Goal: Find specific page/section: Find specific page/section

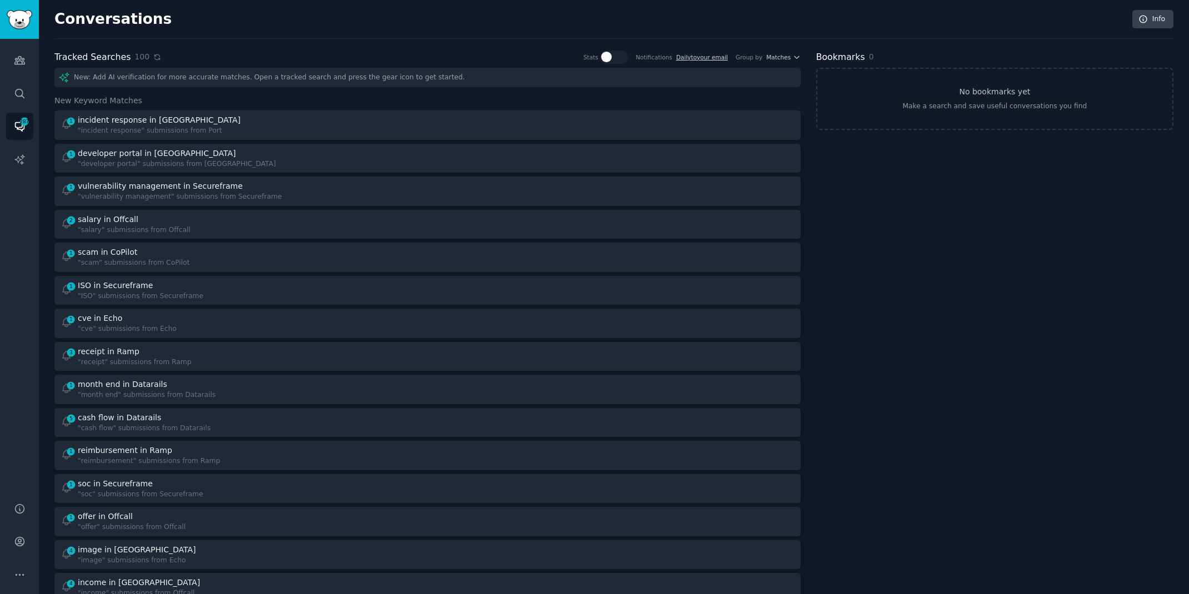
click at [153, 57] on icon at bounding box center [157, 57] width 8 height 8
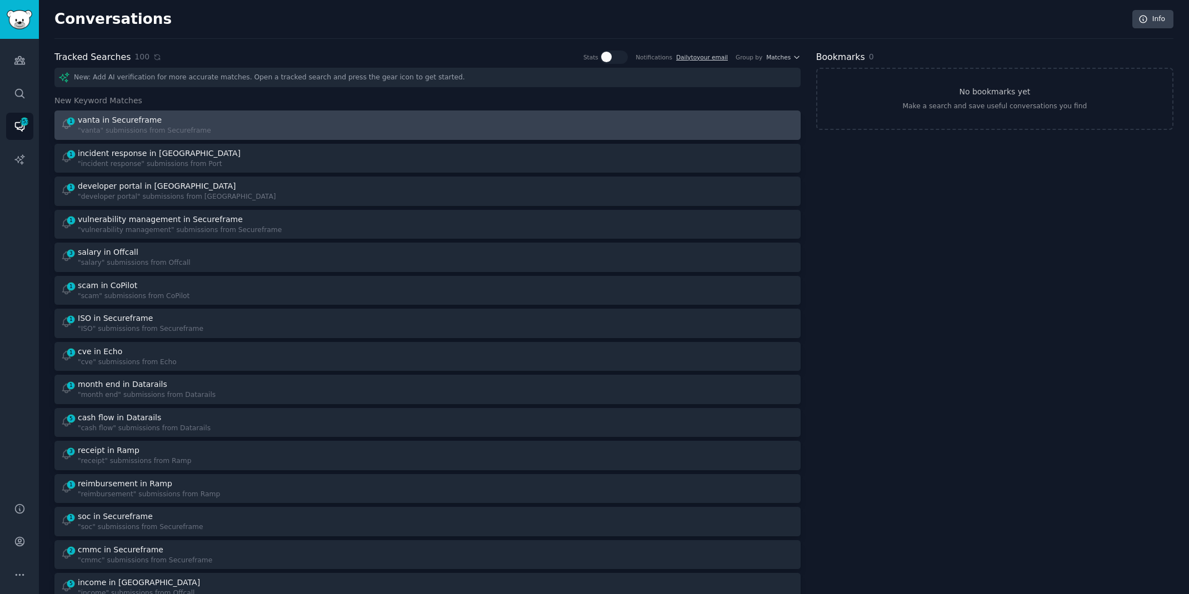
click at [466, 118] on div at bounding box center [614, 125] width 359 height 22
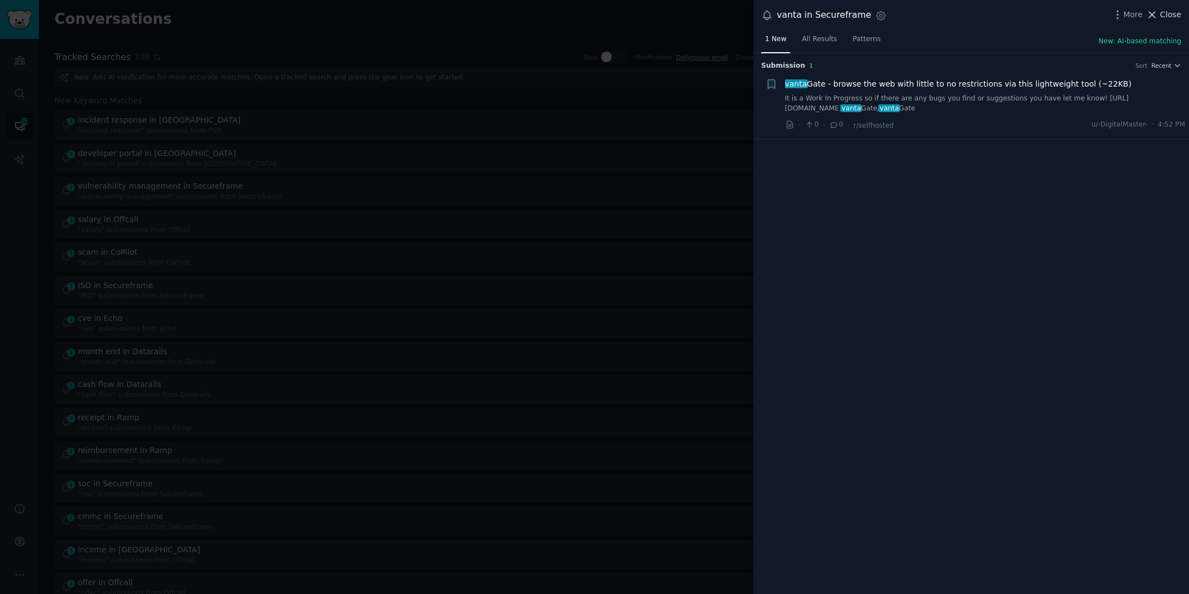
click at [1178, 16] on span "Close" at bounding box center [1170, 15] width 21 height 12
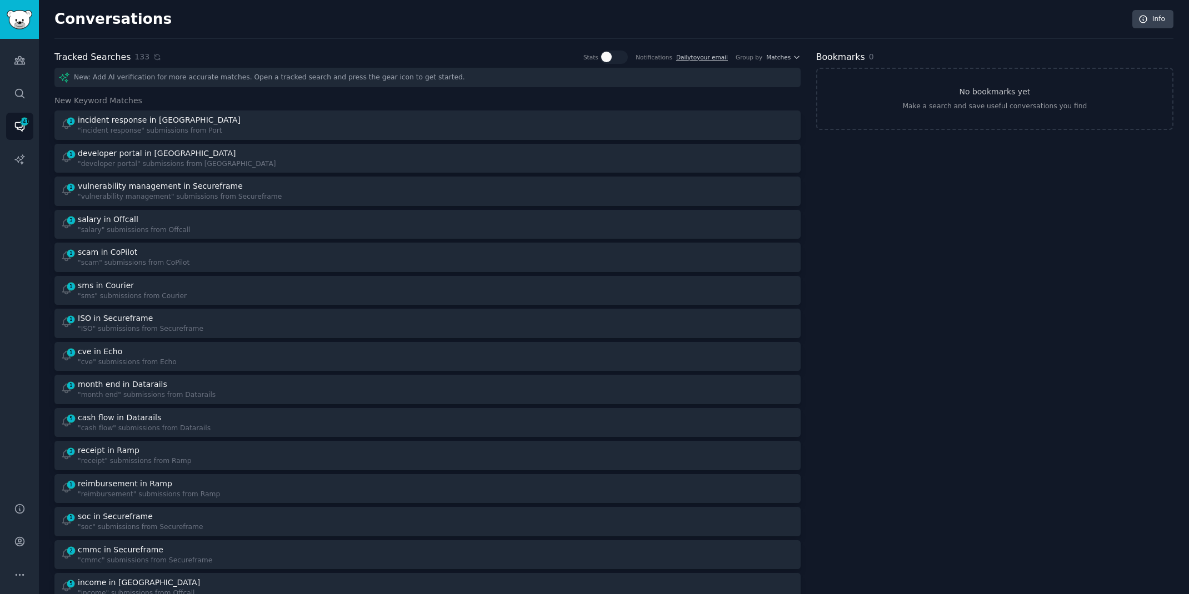
click at [400, 32] on div "Conversations Info" at bounding box center [613, 24] width 1119 height 29
